Goal: Information Seeking & Learning: Learn about a topic

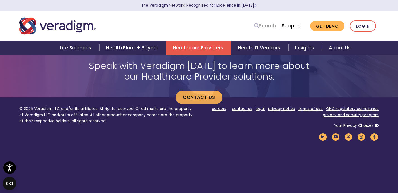
click at [259, 26] on icon at bounding box center [256, 25] width 5 height 5
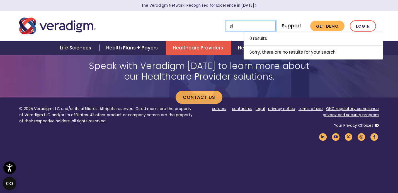
type input "s"
type input "t"
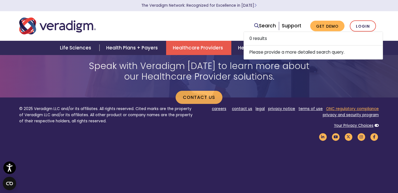
click at [342, 106] on link "ONC regulatory compliance" at bounding box center [352, 108] width 53 height 5
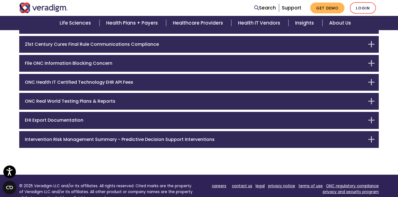
scroll to position [84, 0]
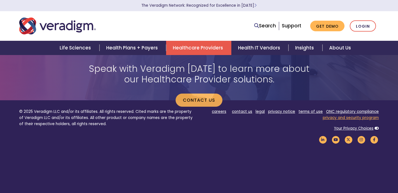
scroll to position [1136, 0]
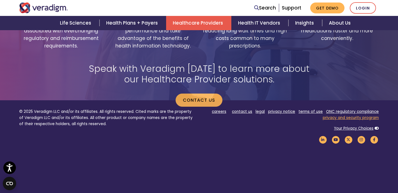
click at [358, 115] on link "privacy and security program" at bounding box center [351, 117] width 56 height 5
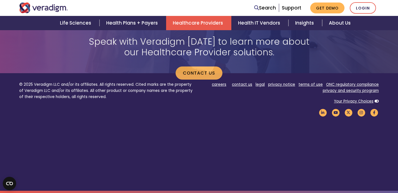
scroll to position [1136, 0]
